Goal: Obtain resource: Obtain resource

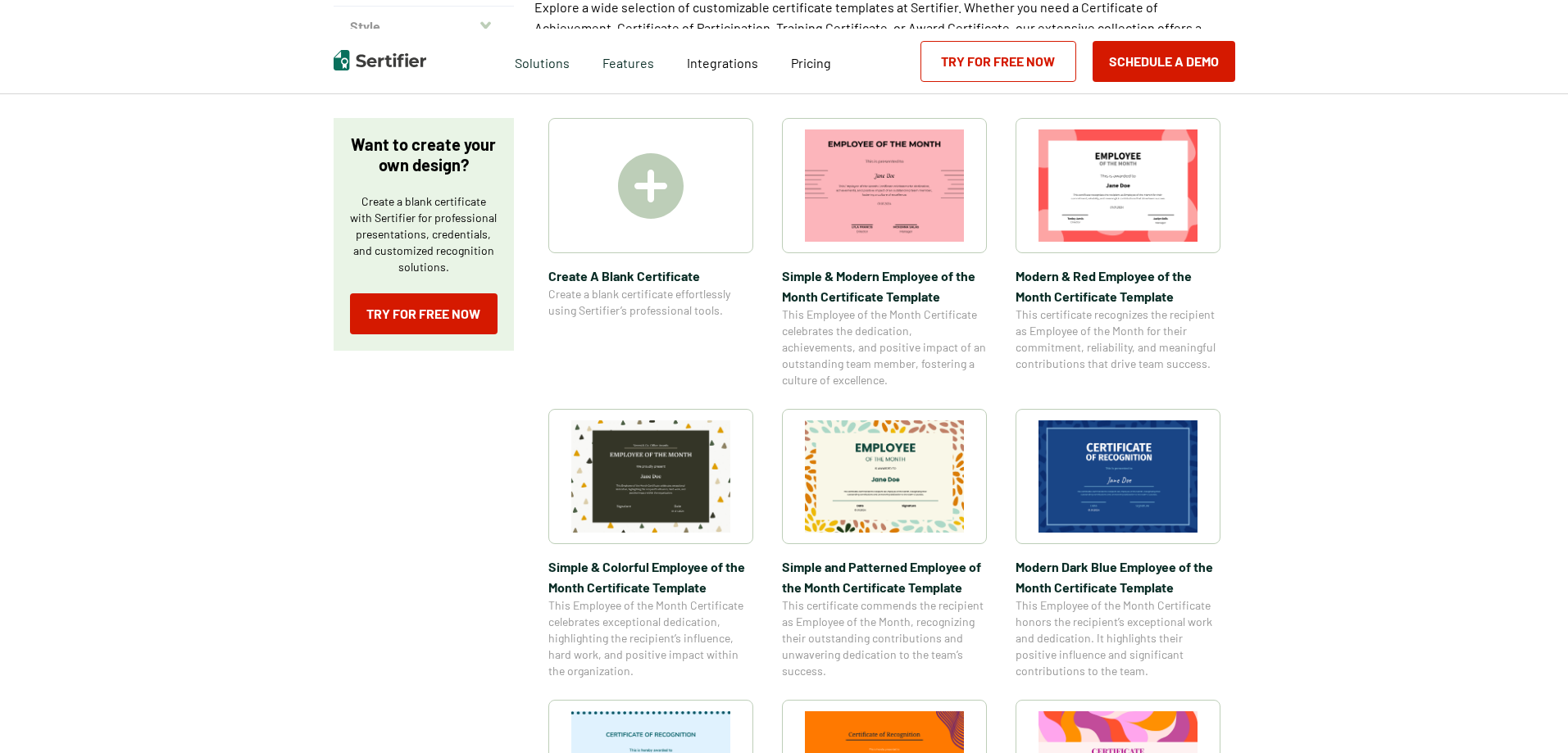
scroll to position [246, 0]
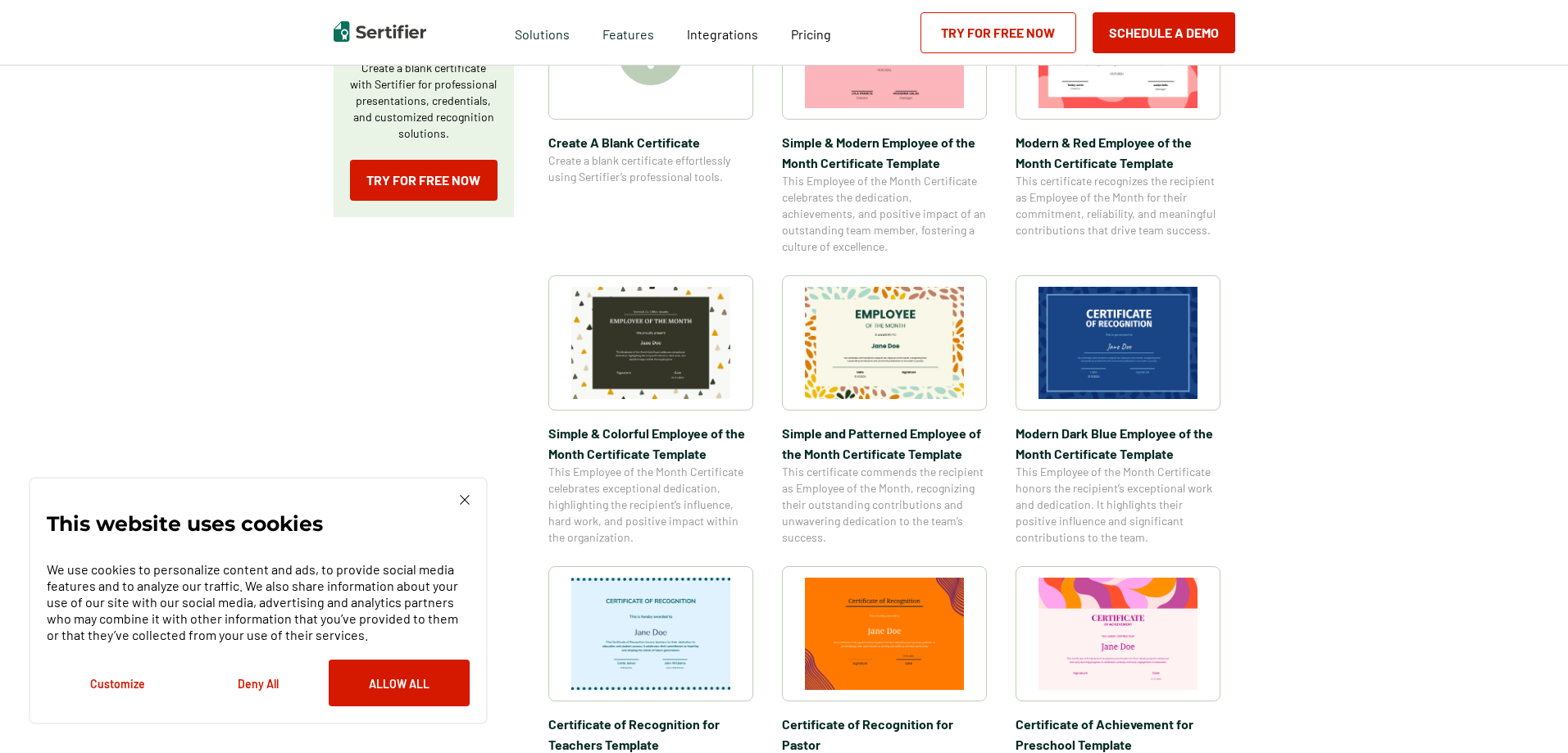
scroll to position [492, 0]
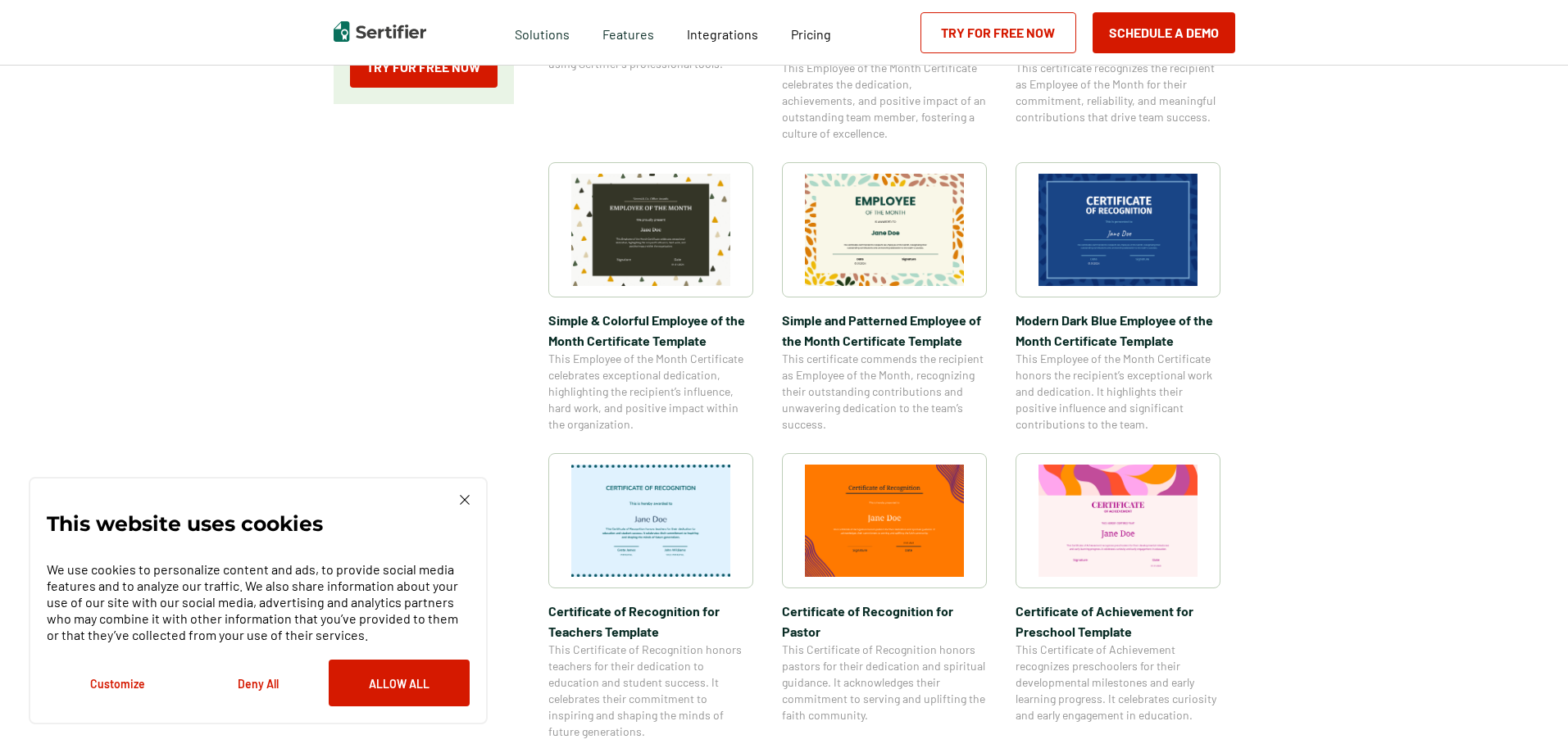
click at [1141, 240] on img at bounding box center [1117, 230] width 159 height 112
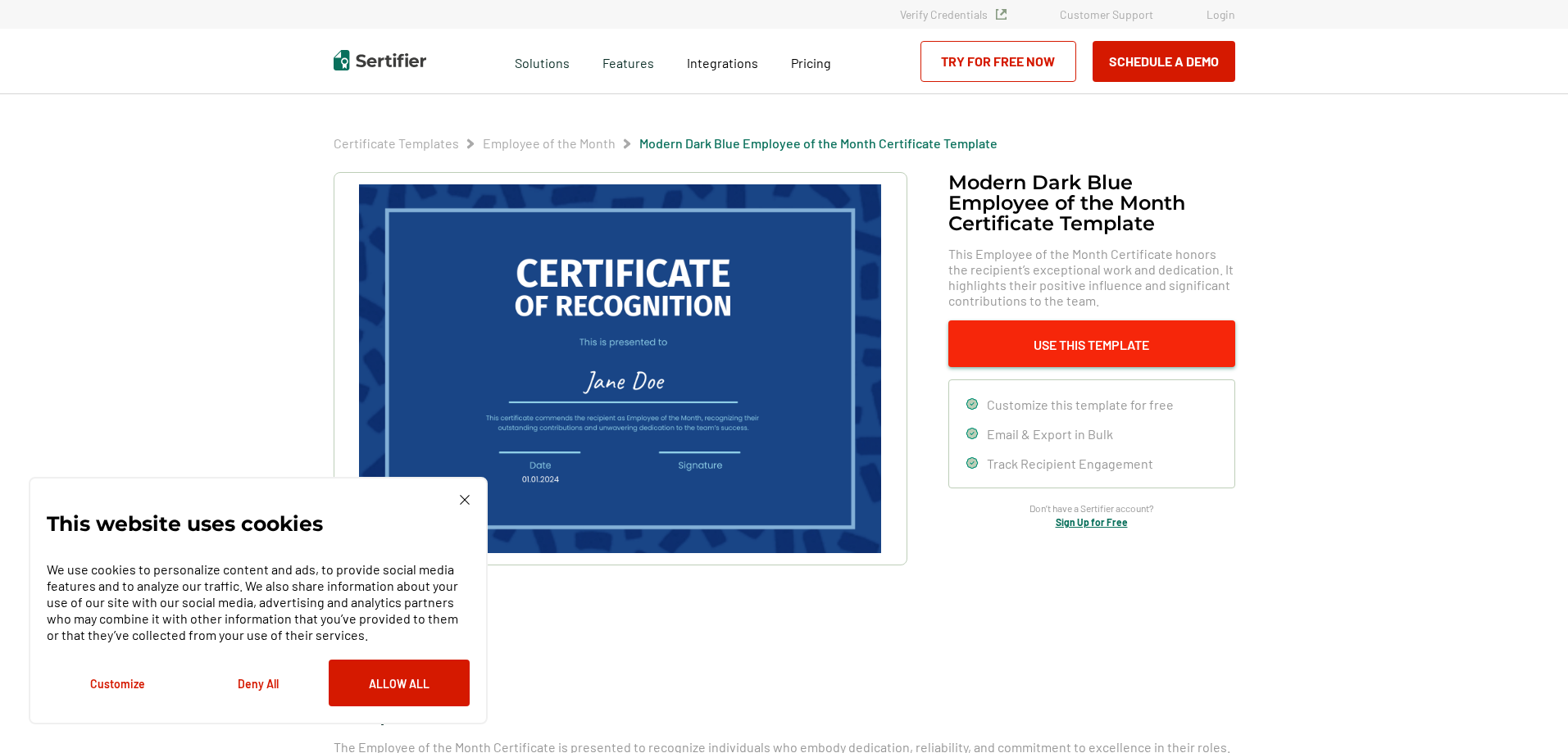
click at [1124, 348] on button "Use This Template" at bounding box center [1092, 343] width 287 height 46
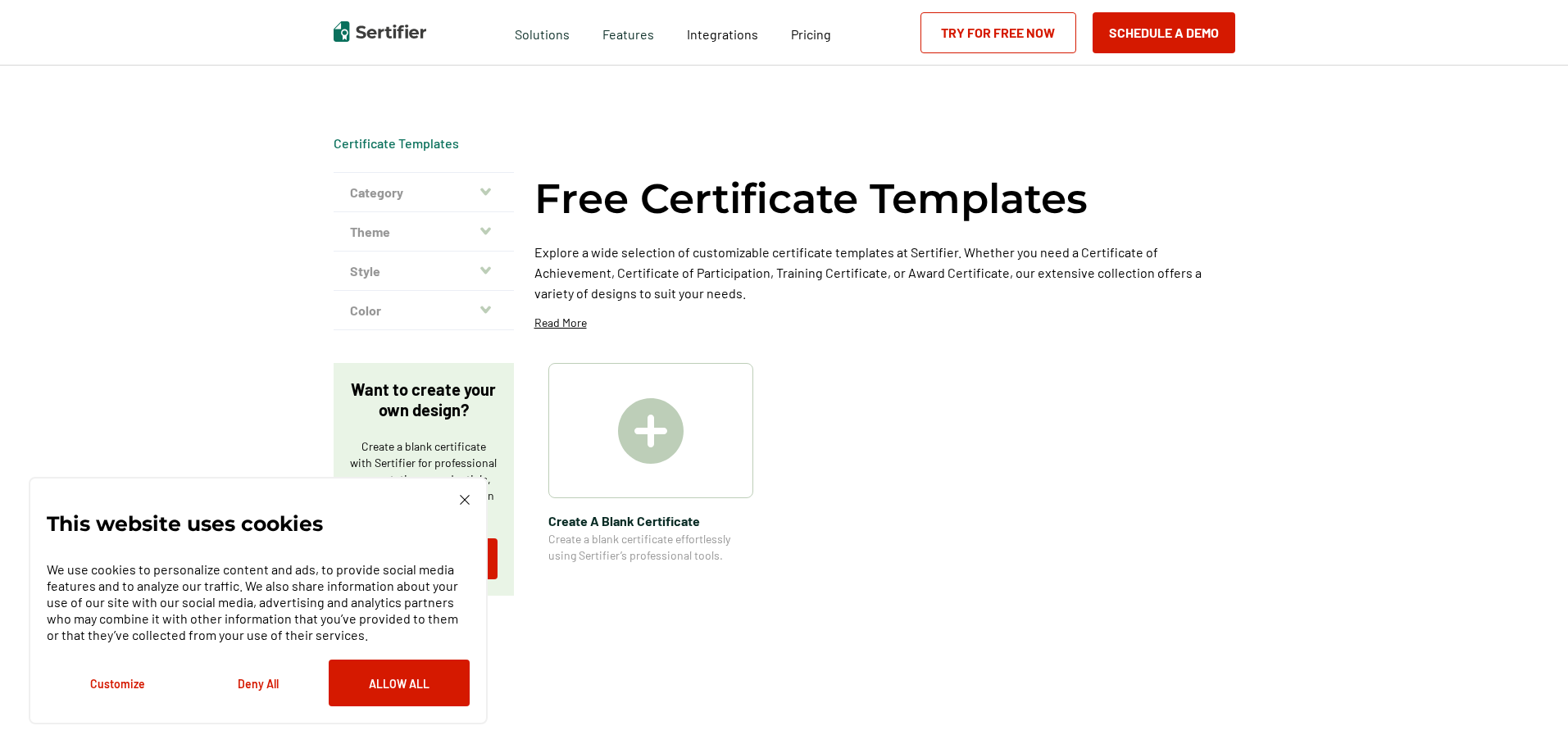
scroll to position [492, 0]
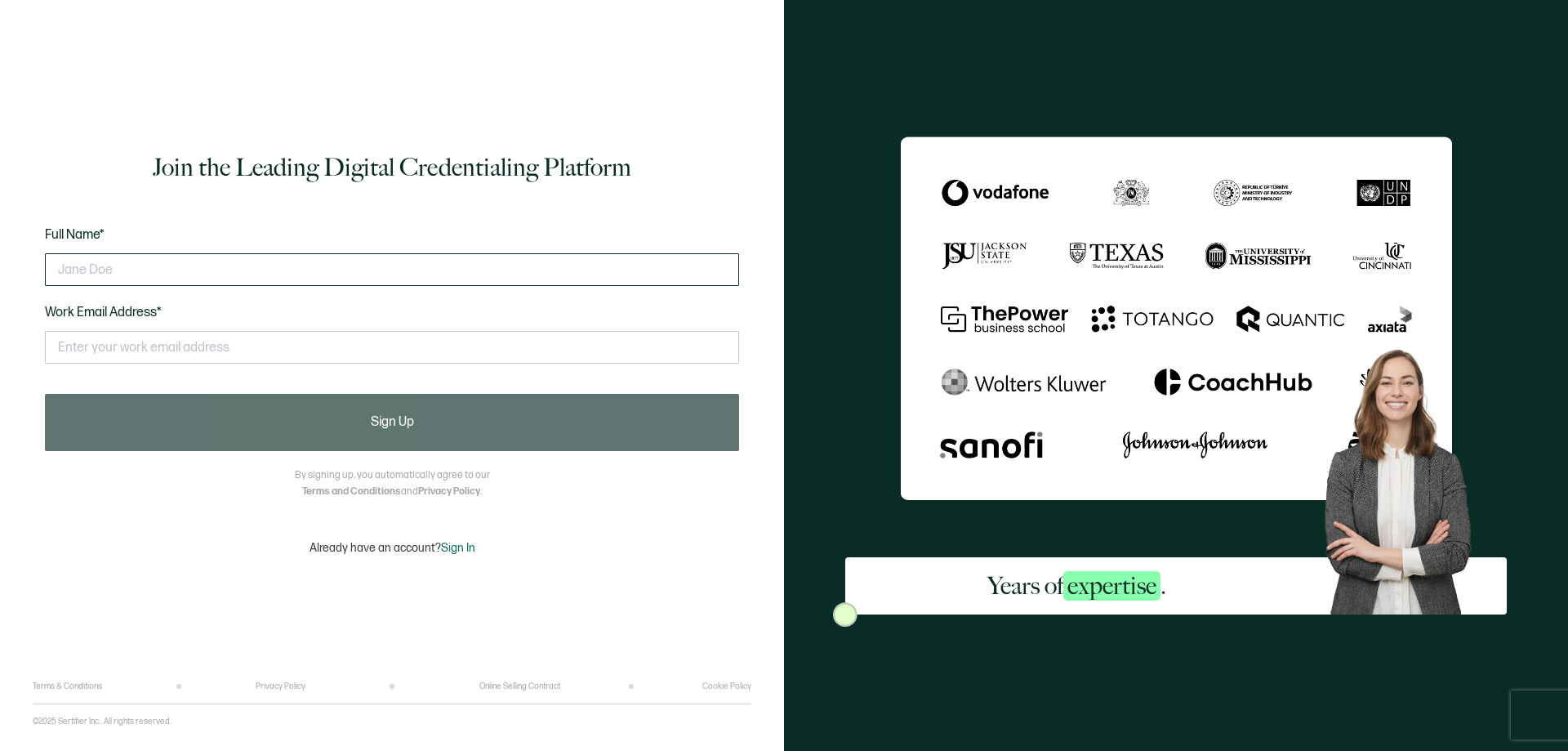
click at [94, 263] on input "text" at bounding box center [392, 270] width 694 height 33
click at [114, 340] on input "text" at bounding box center [392, 347] width 694 height 33
